Goal: Task Accomplishment & Management: Complete application form

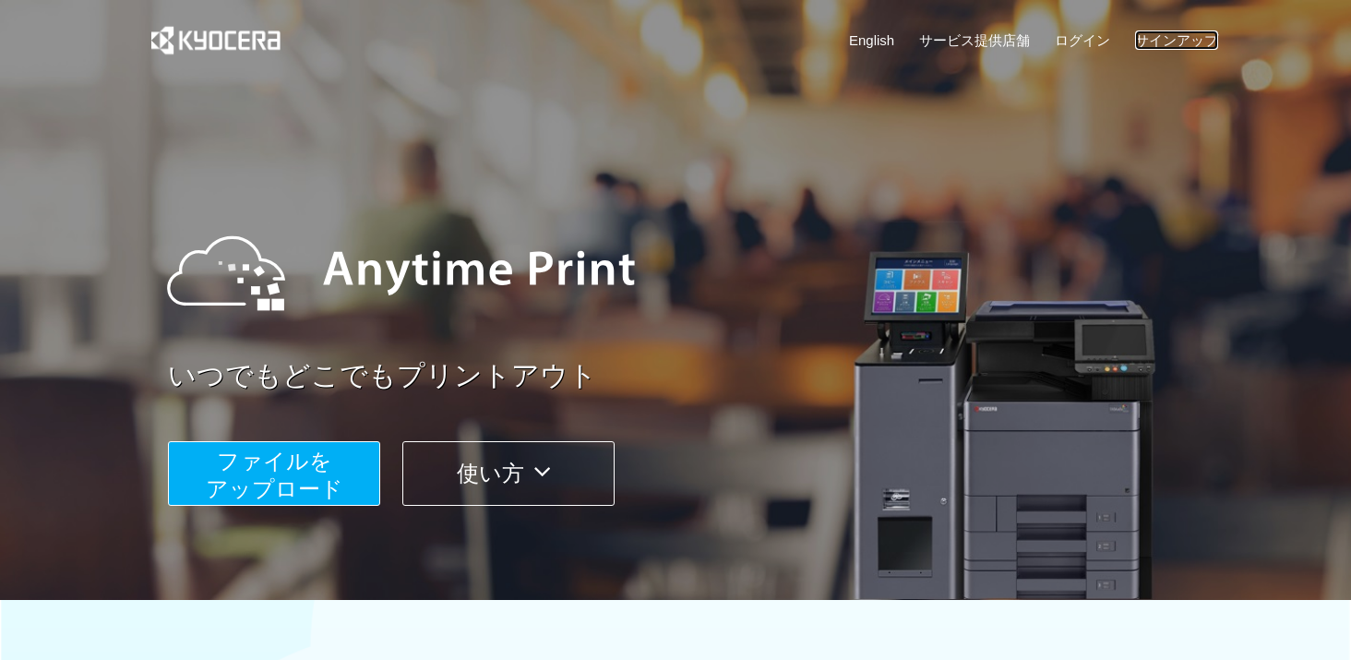
click at [1190, 36] on link "サインアップ" at bounding box center [1176, 39] width 83 height 19
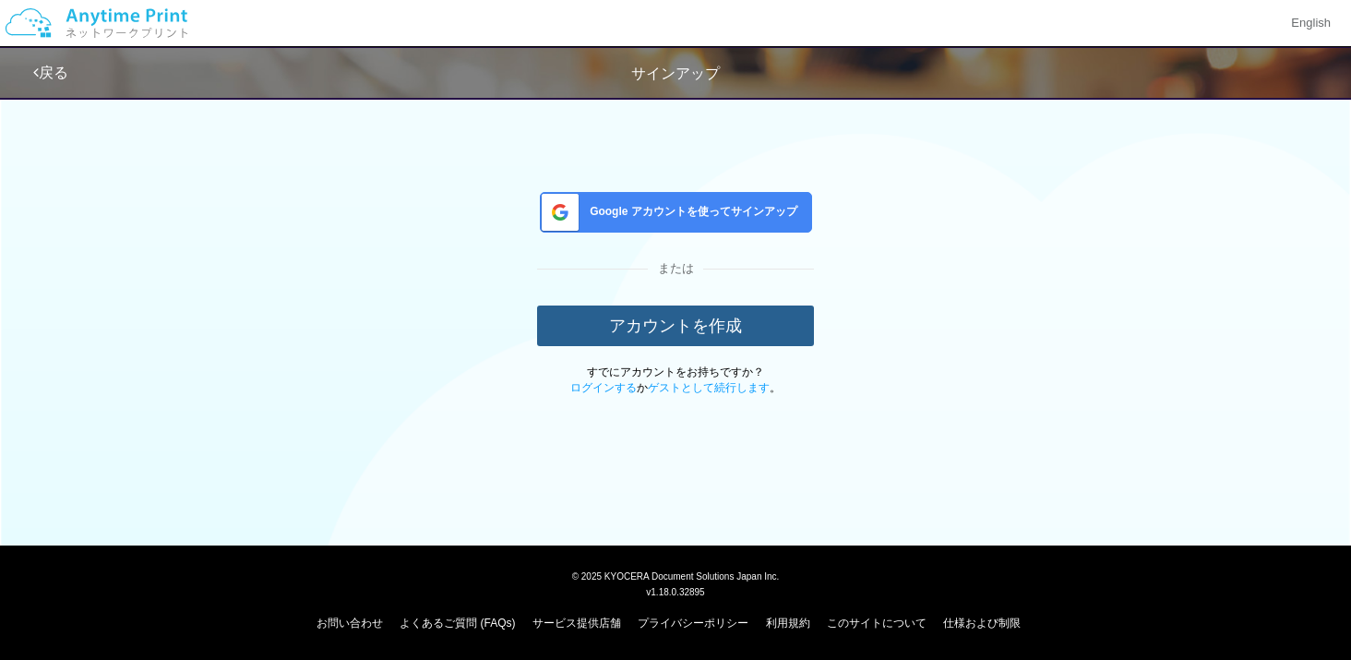
click at [715, 313] on button "アカウントを作成" at bounding box center [675, 325] width 277 height 41
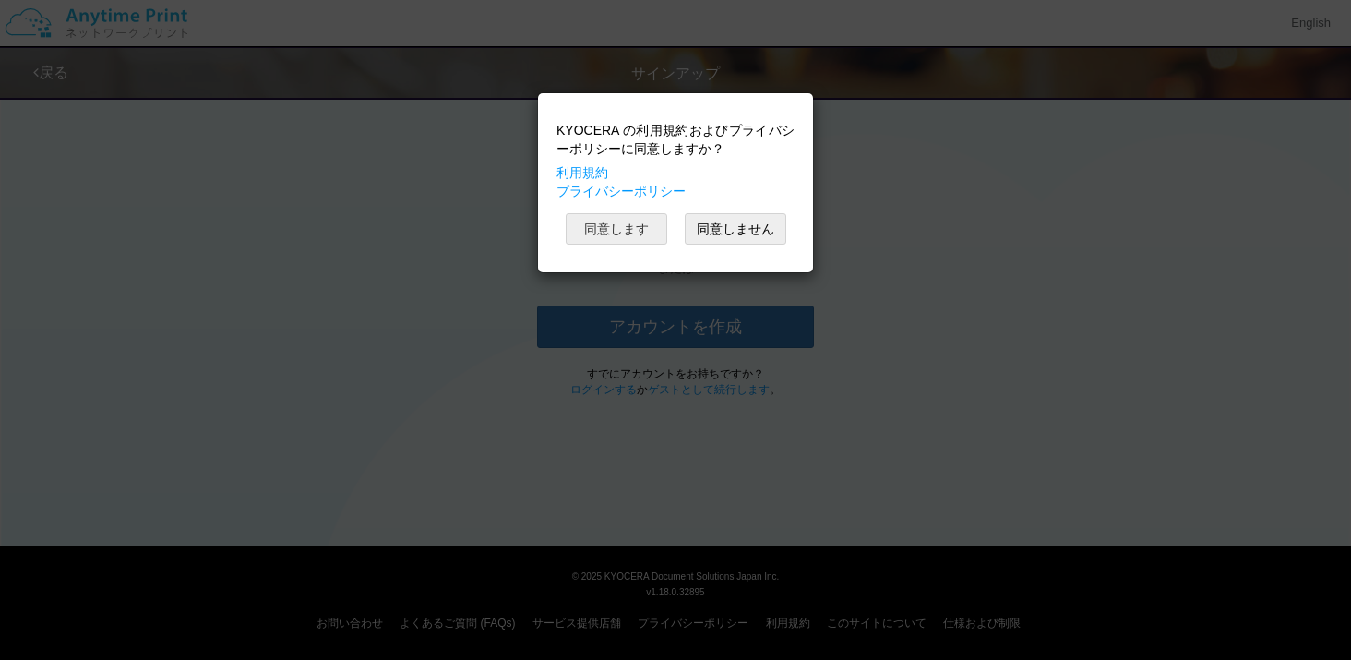
click at [639, 227] on button "同意します" at bounding box center [616, 228] width 101 height 31
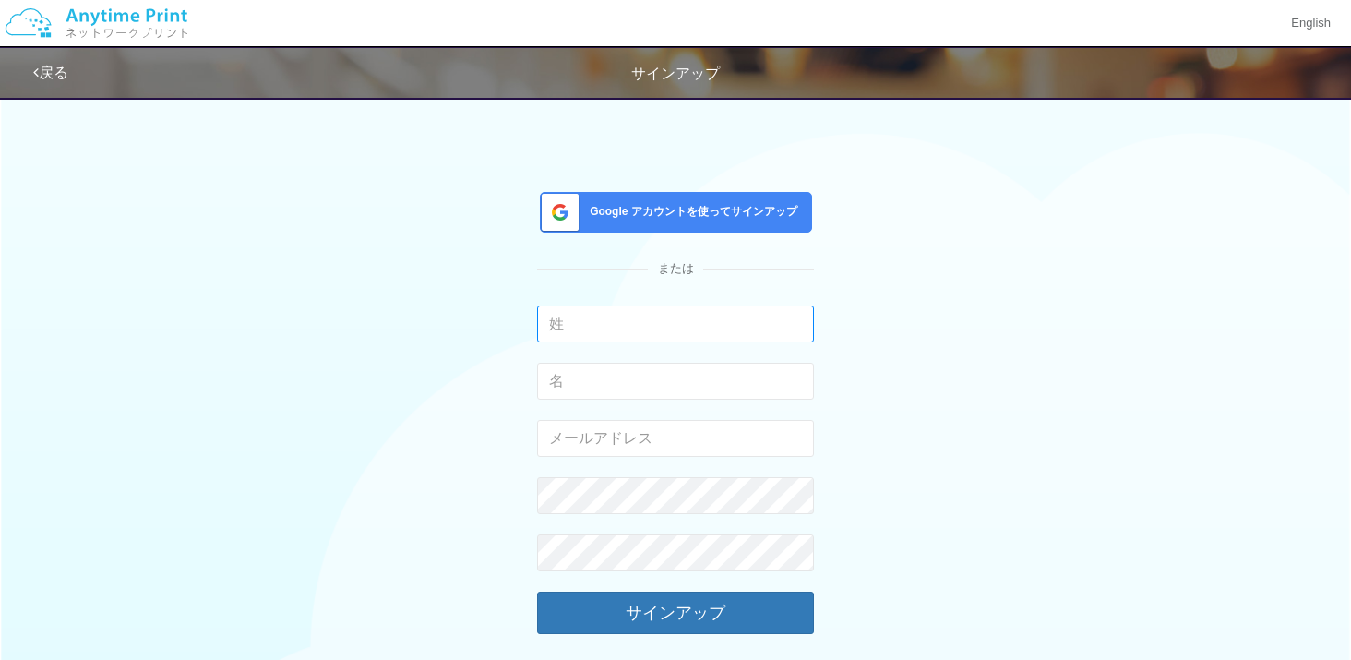
click at [605, 328] on input "text" at bounding box center [675, 323] width 277 height 37
type input "柵木"
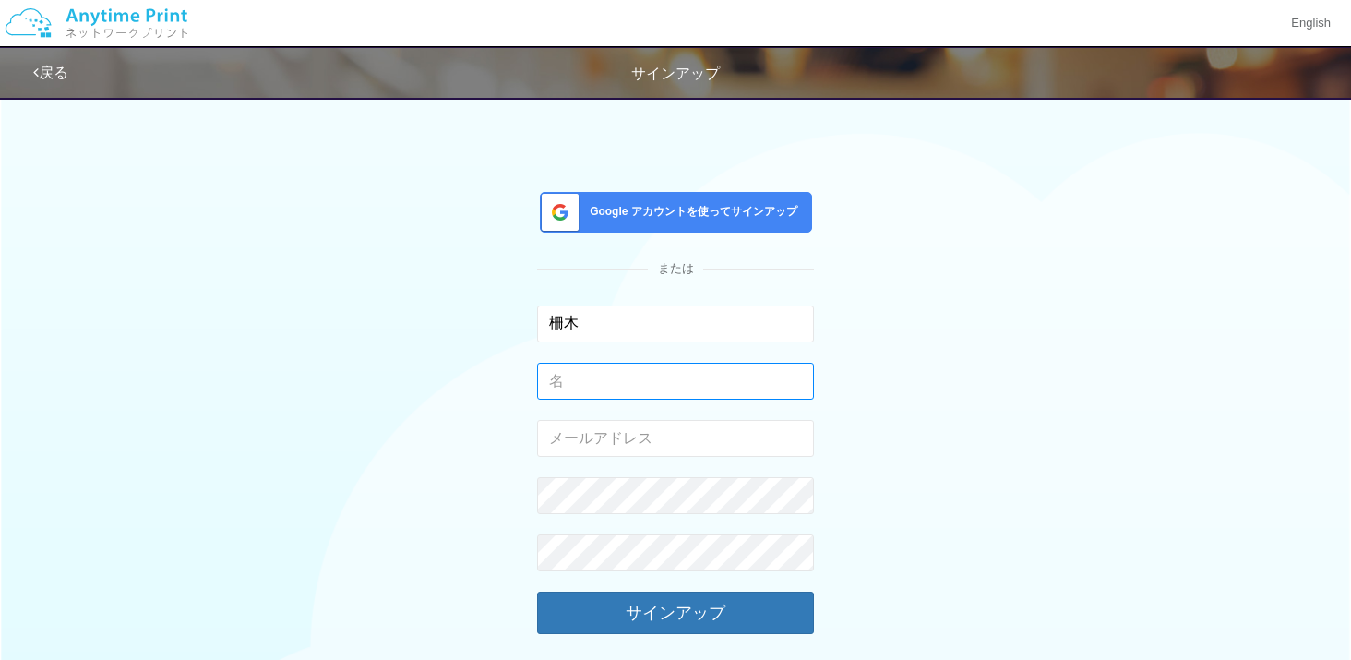
click at [605, 385] on input "text" at bounding box center [675, 381] width 277 height 37
type input "健"
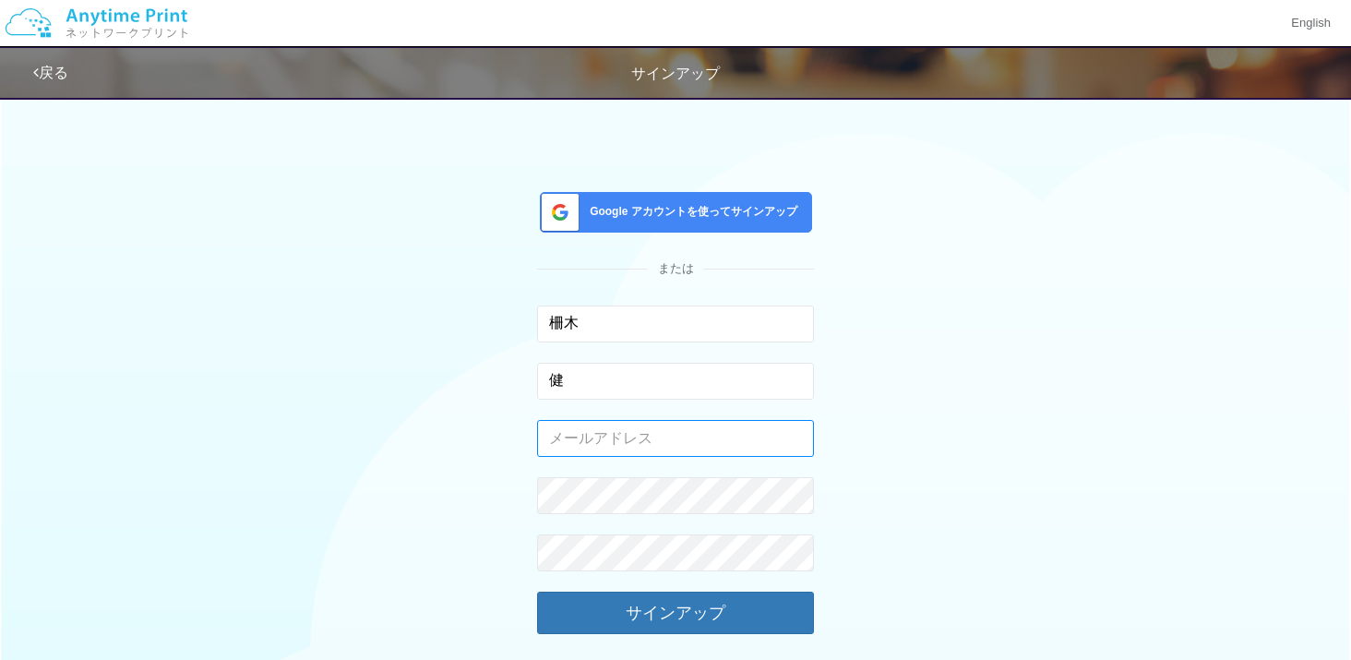
click at [591, 442] on input "email" at bounding box center [675, 438] width 277 height 37
type input "masegiken@gmail.com"
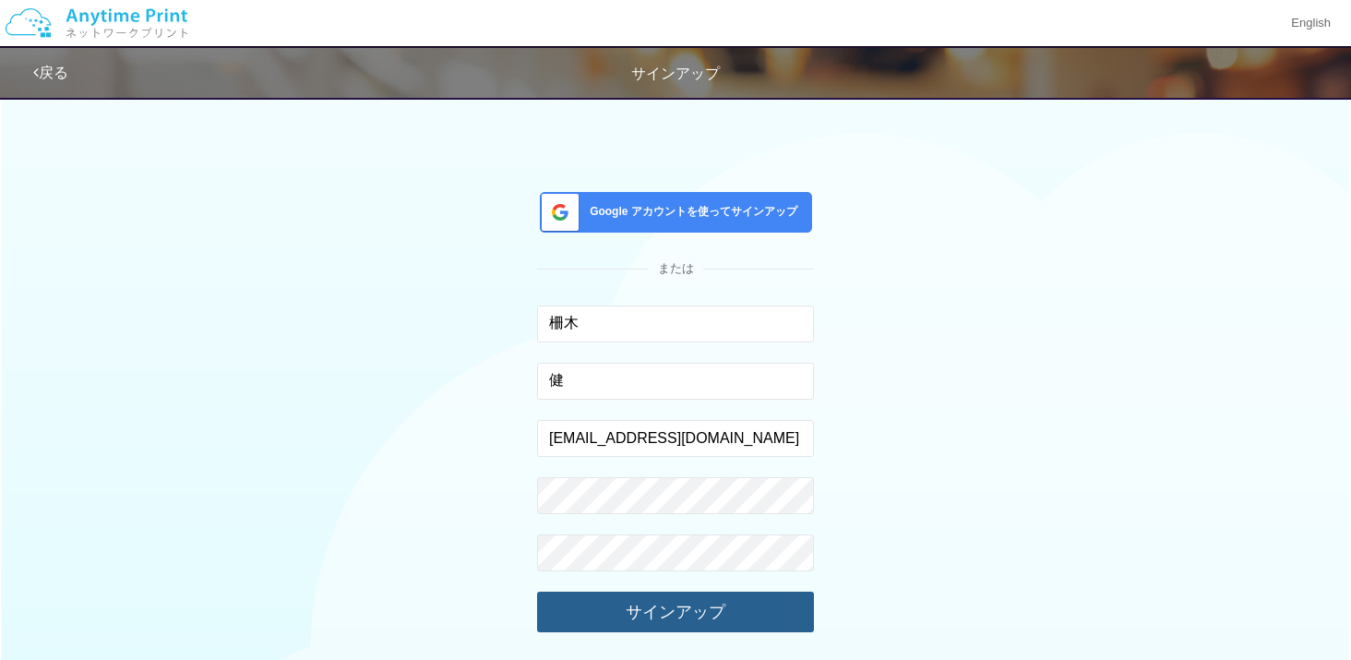
click at [766, 612] on button "サインアップ" at bounding box center [675, 611] width 277 height 41
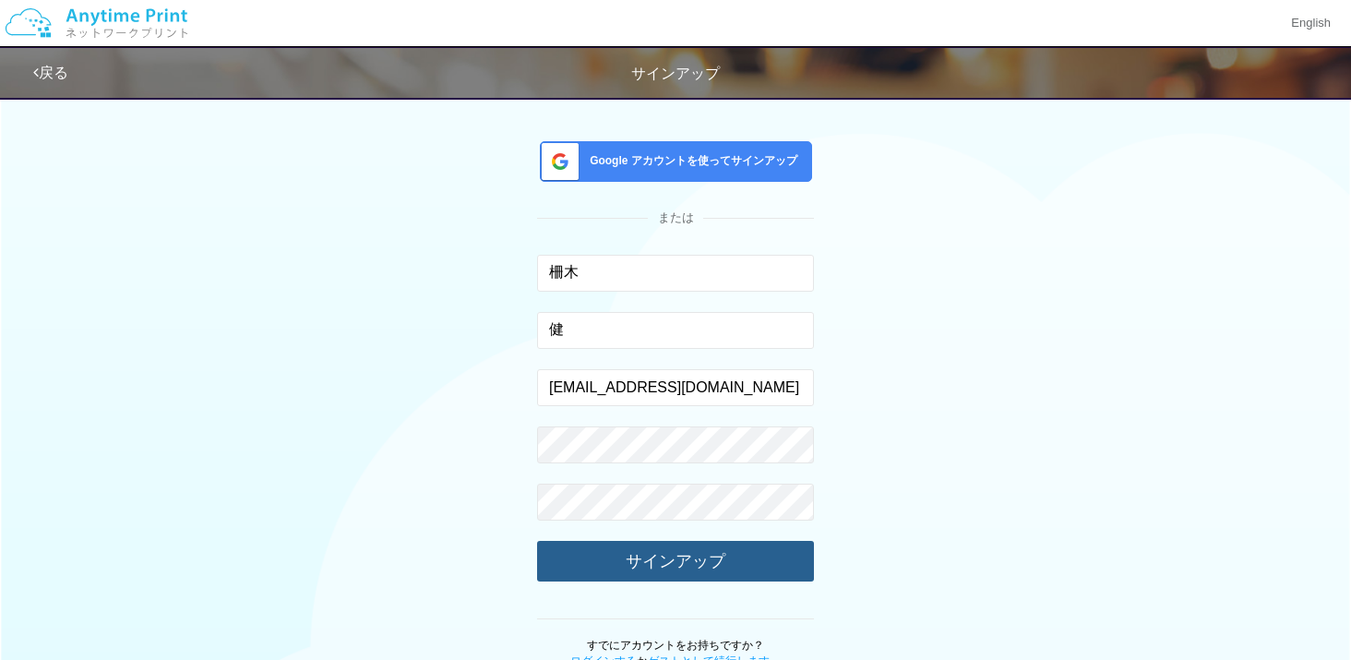
scroll to position [93, 0]
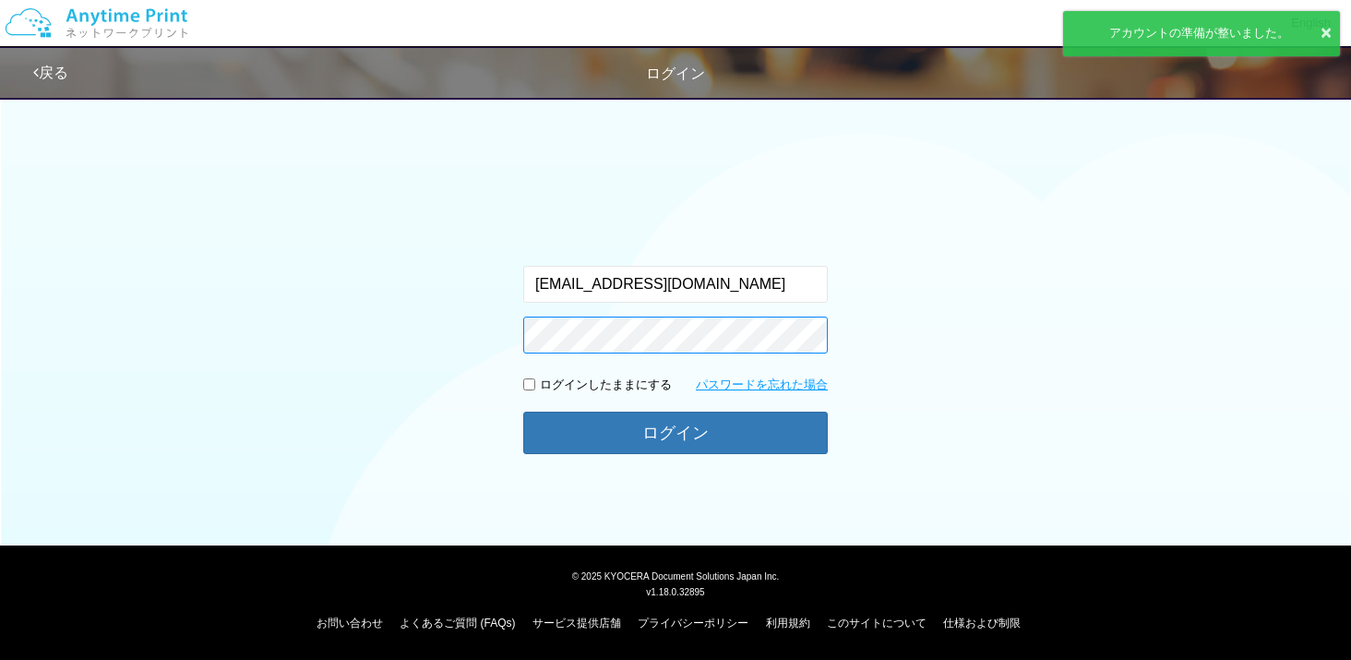
click at [523, 412] on button "ログイン" at bounding box center [675, 433] width 304 height 42
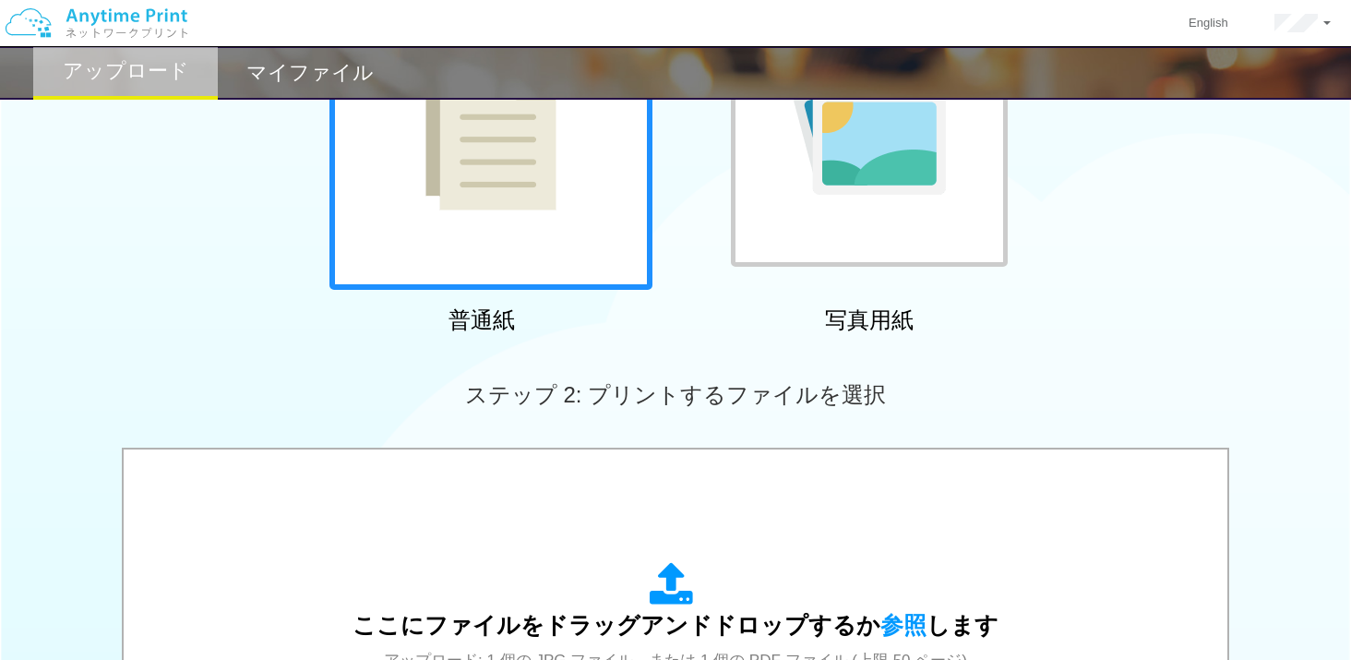
scroll to position [478, 0]
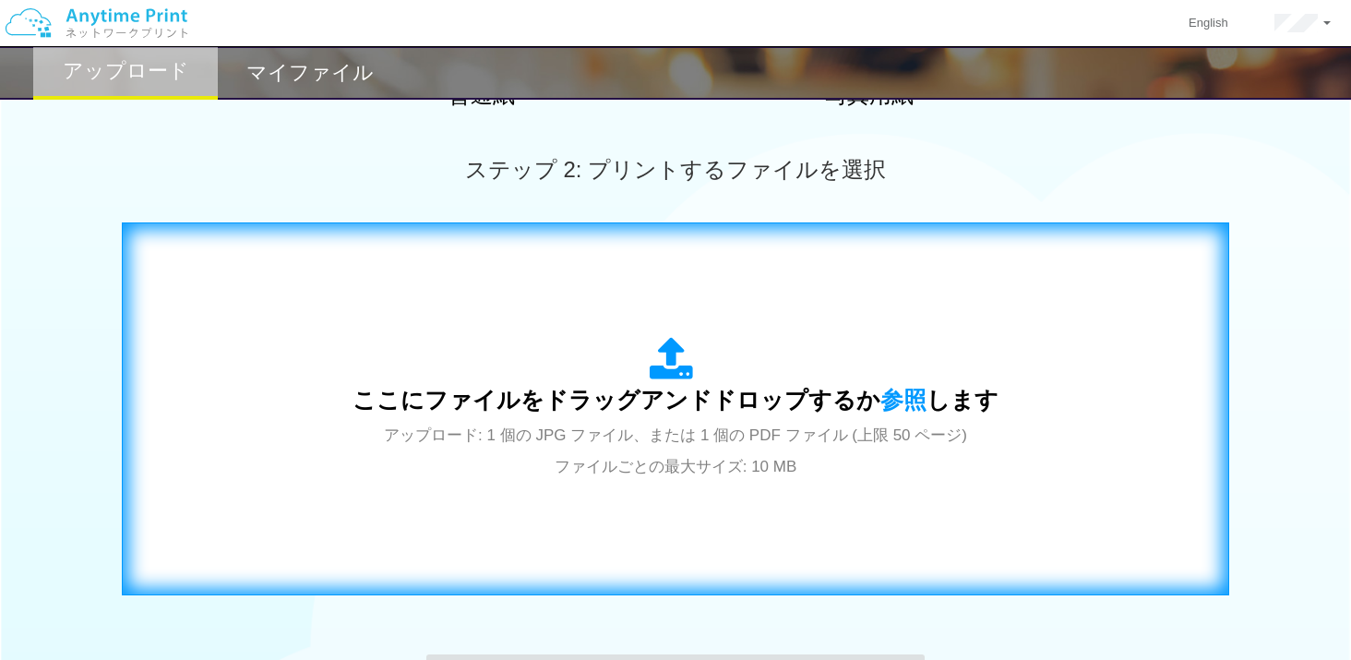
click at [674, 390] on span "ここにファイルをドラッグアンドドロップするか 参照 します" at bounding box center [675, 400] width 646 height 26
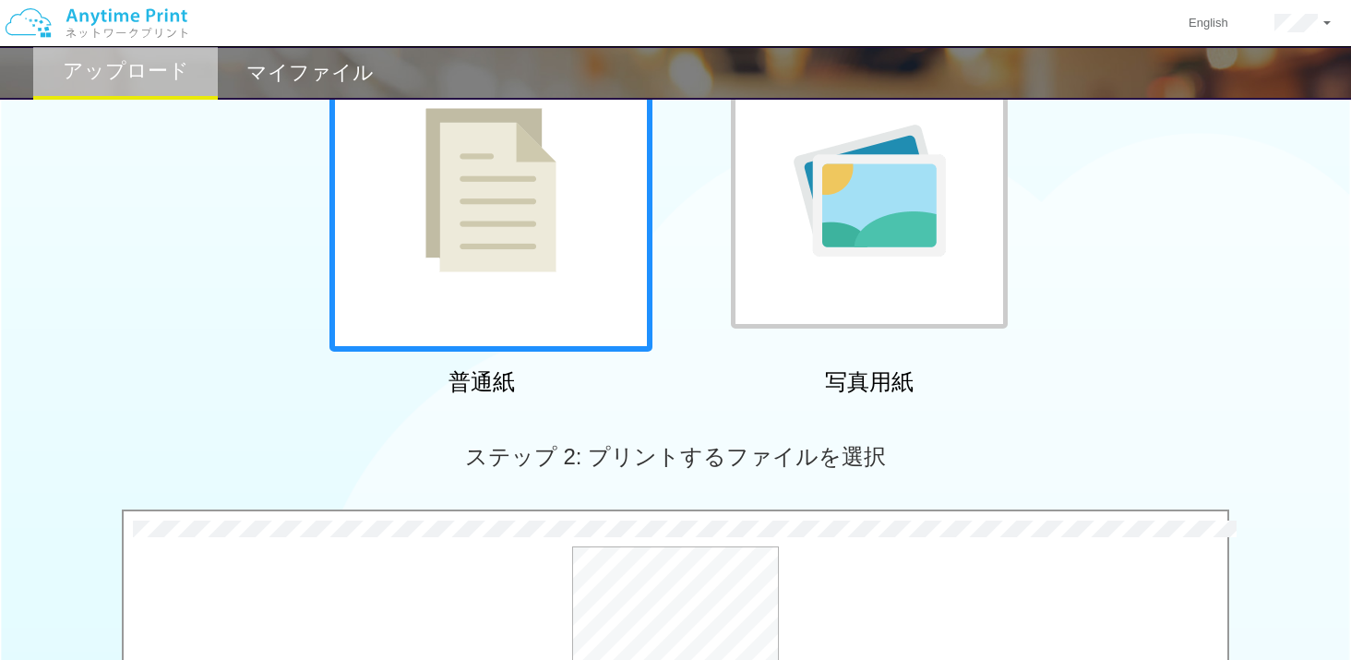
scroll to position [563, 0]
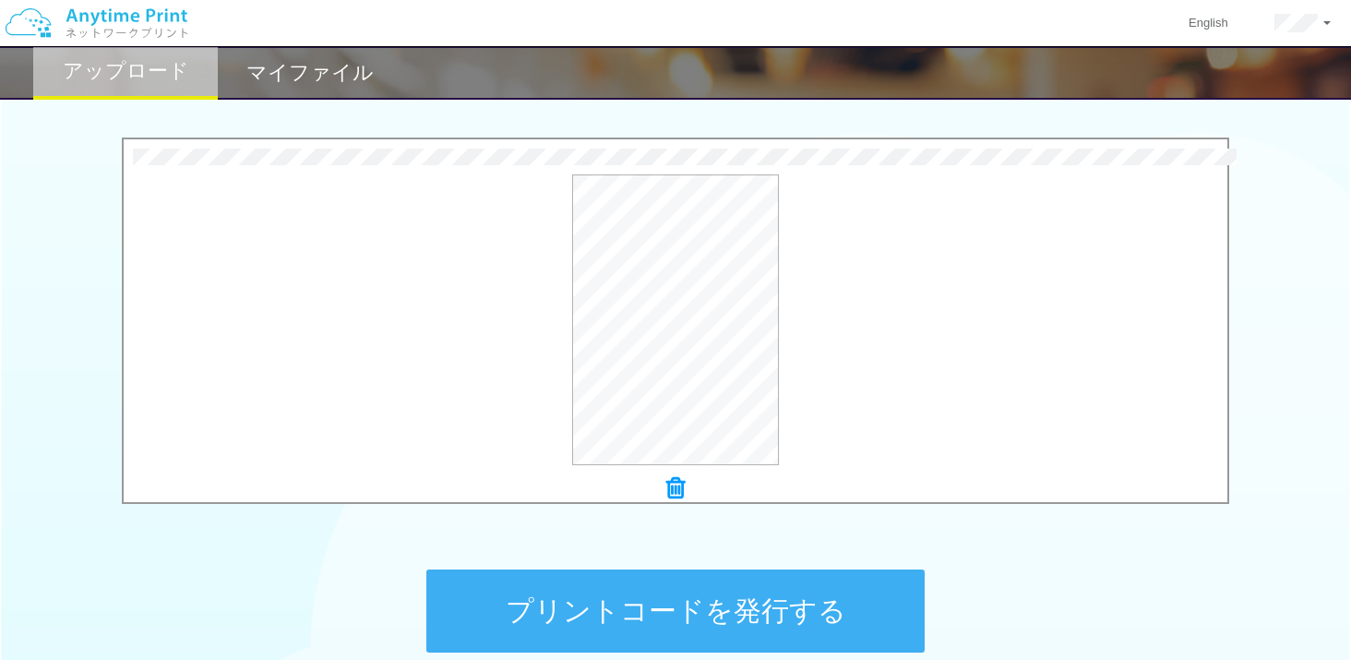
click at [782, 585] on button "プリントコードを発行する" at bounding box center [675, 610] width 498 height 83
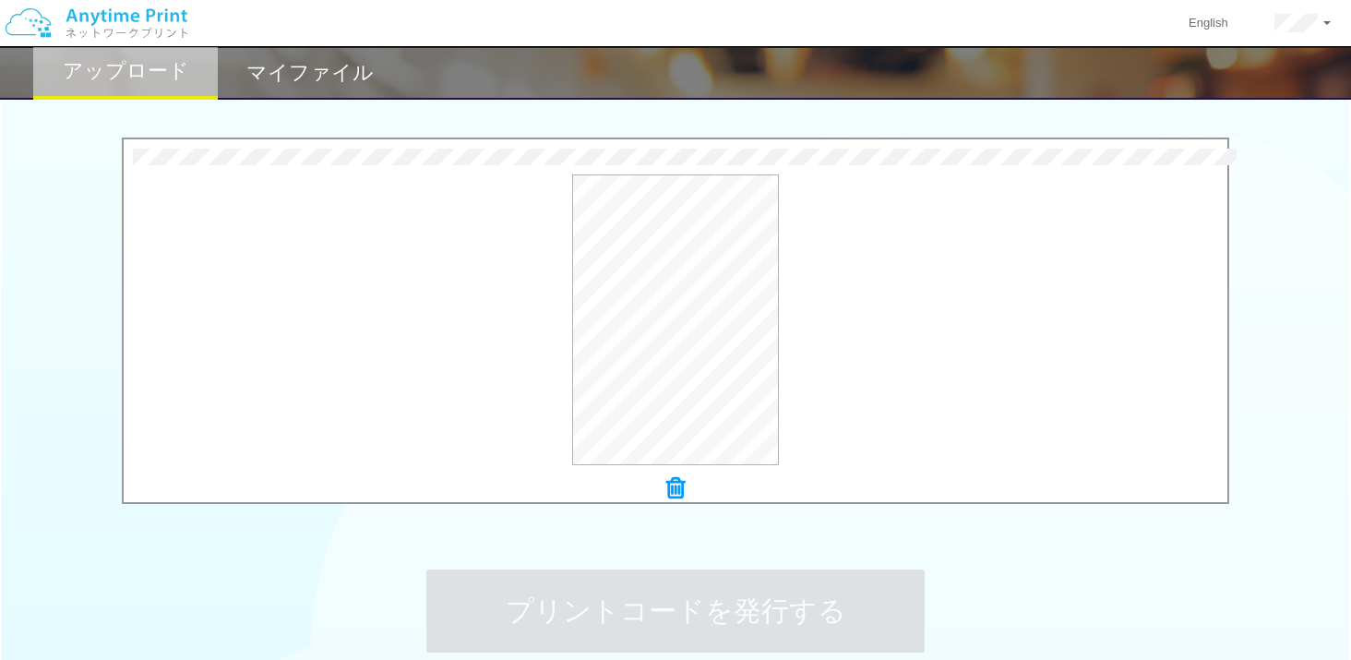
scroll to position [0, 0]
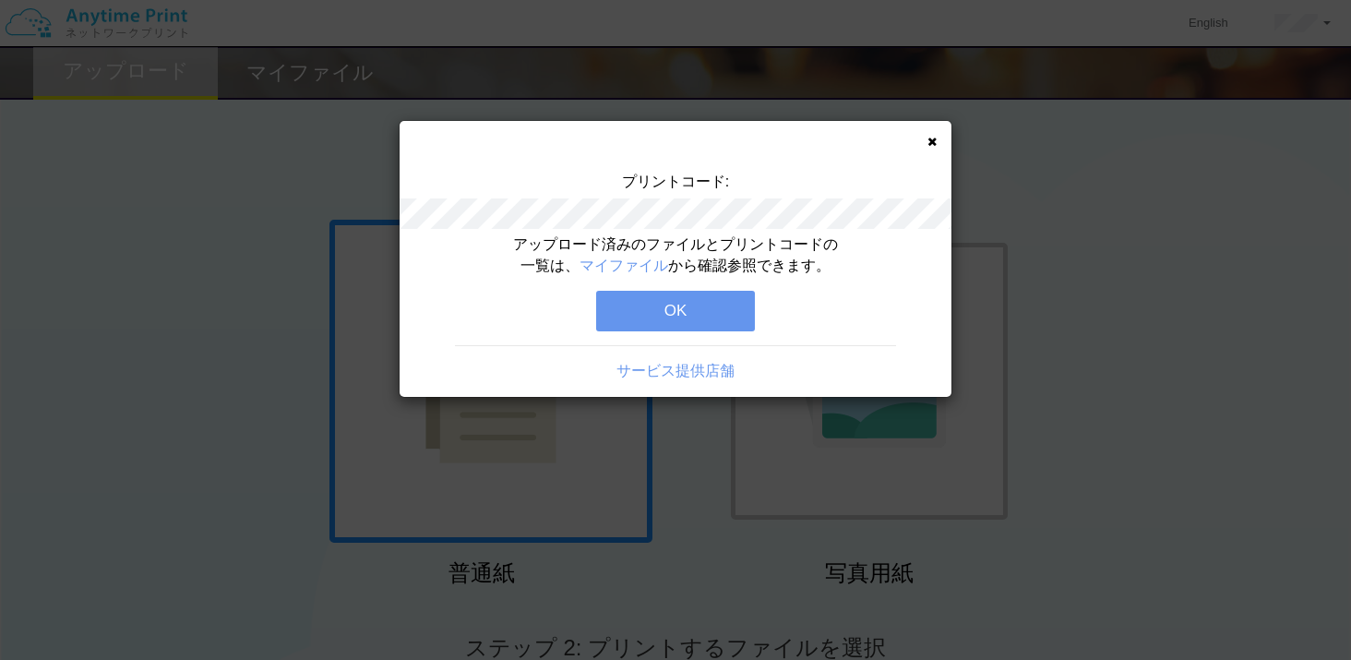
click at [931, 137] on icon at bounding box center [931, 142] width 9 height 12
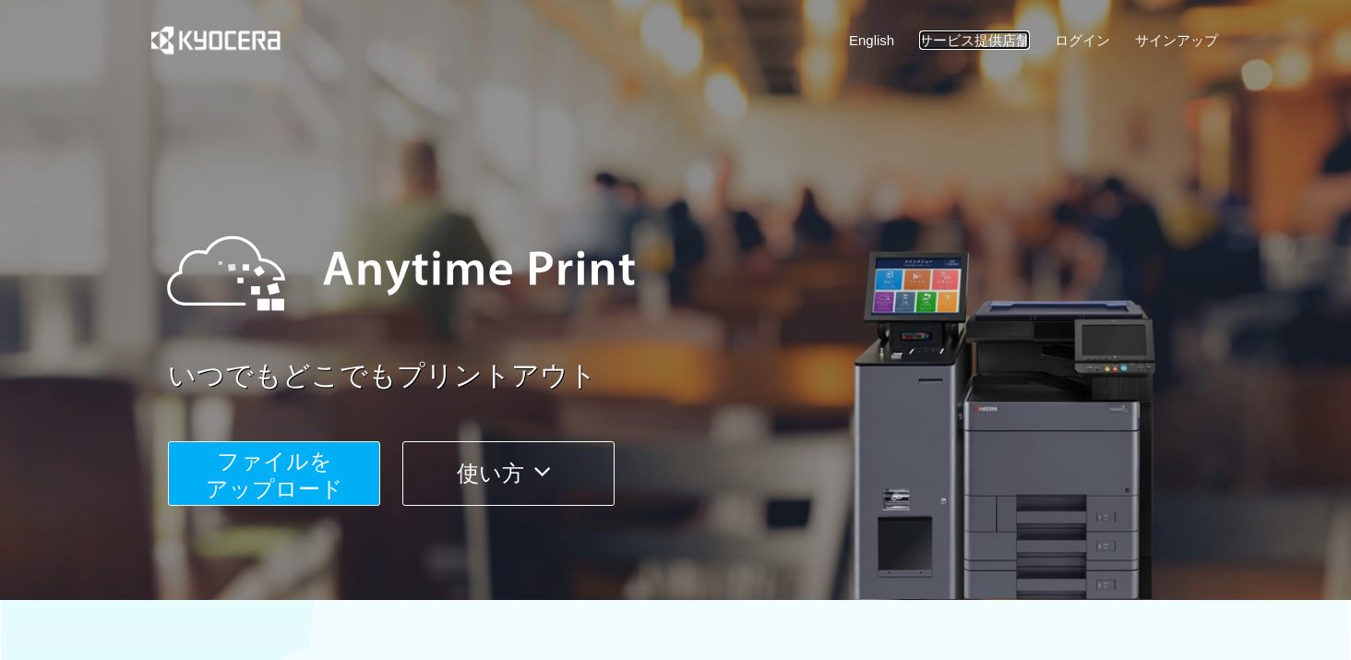
click at [1010, 42] on link "サービス提供店舗" at bounding box center [974, 39] width 111 height 19
